Goal: Information Seeking & Learning: Find specific fact

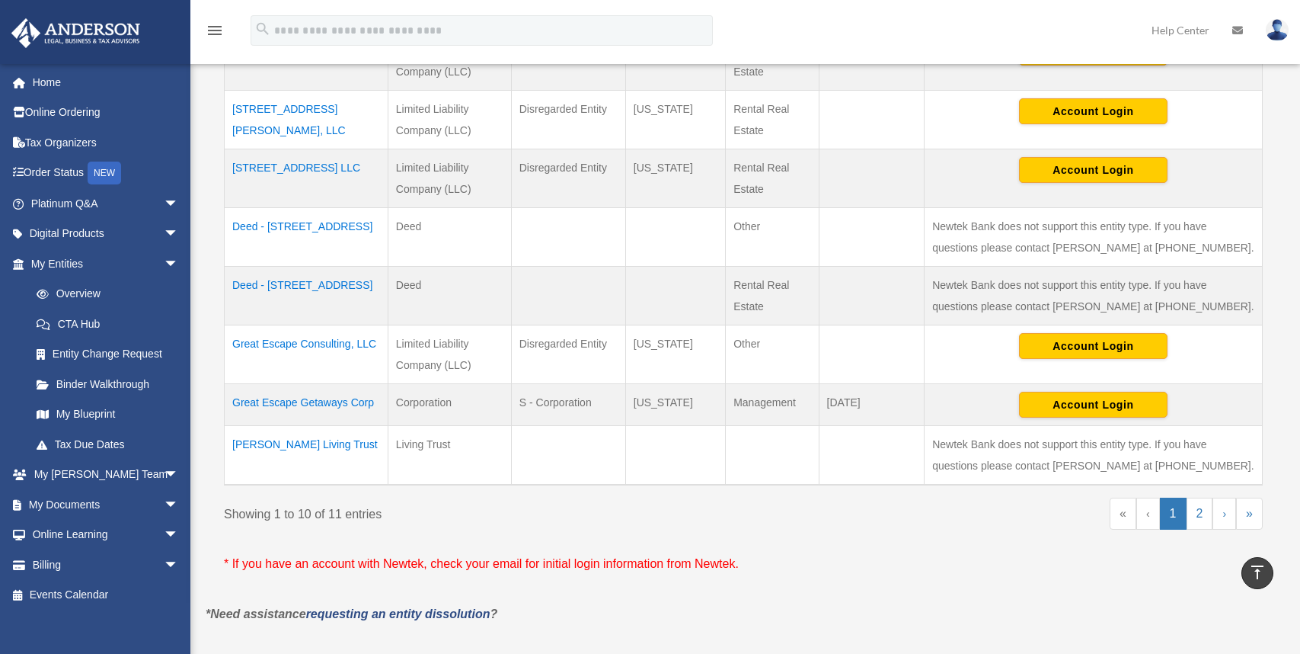
scroll to position [686, 0]
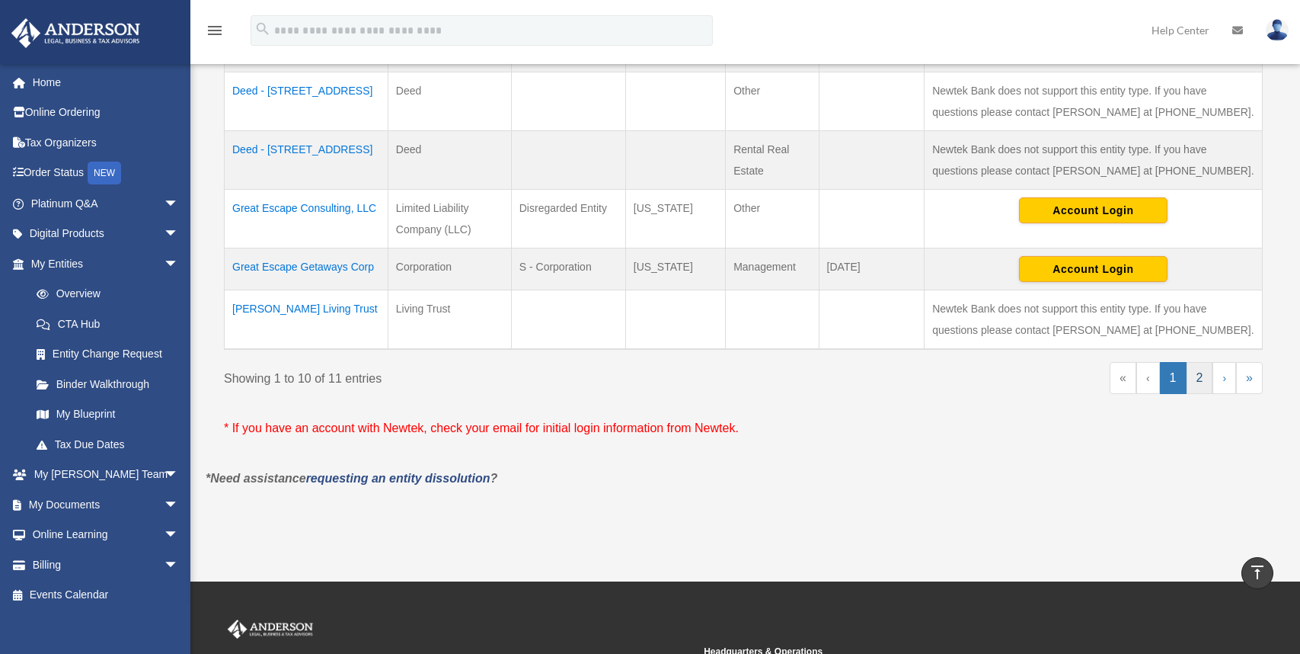
click at [1201, 373] on link "2" at bounding box center [1200, 378] width 27 height 32
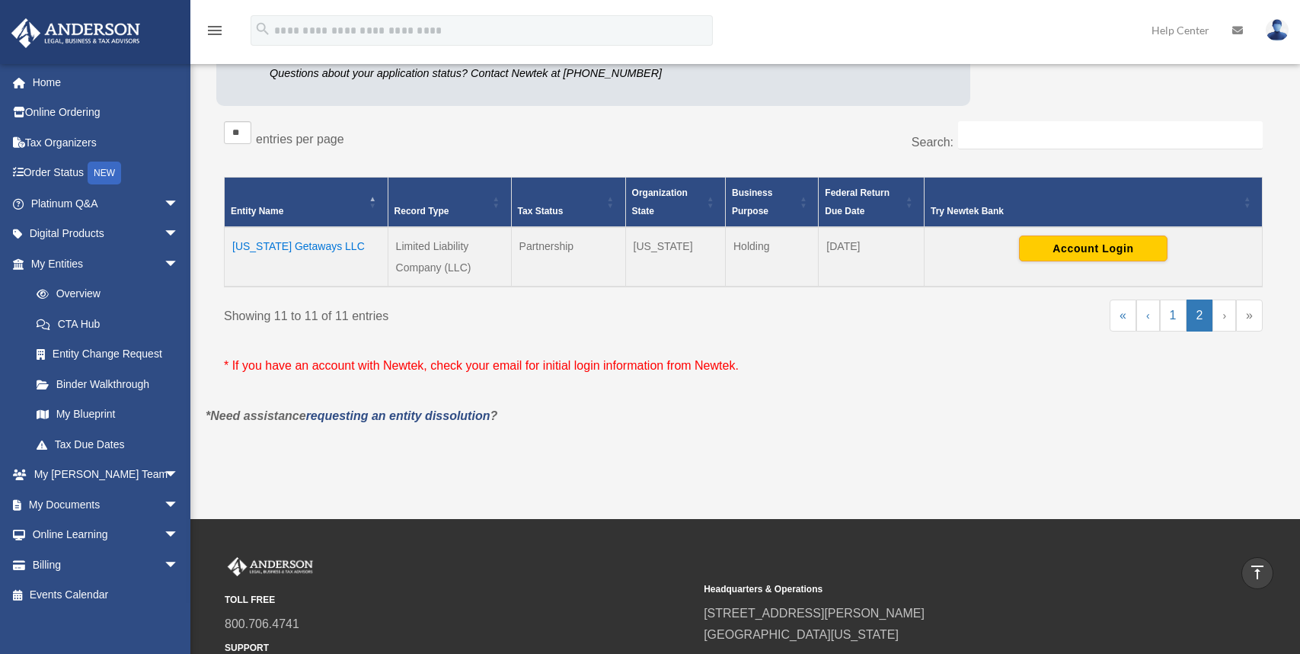
scroll to position [159, 0]
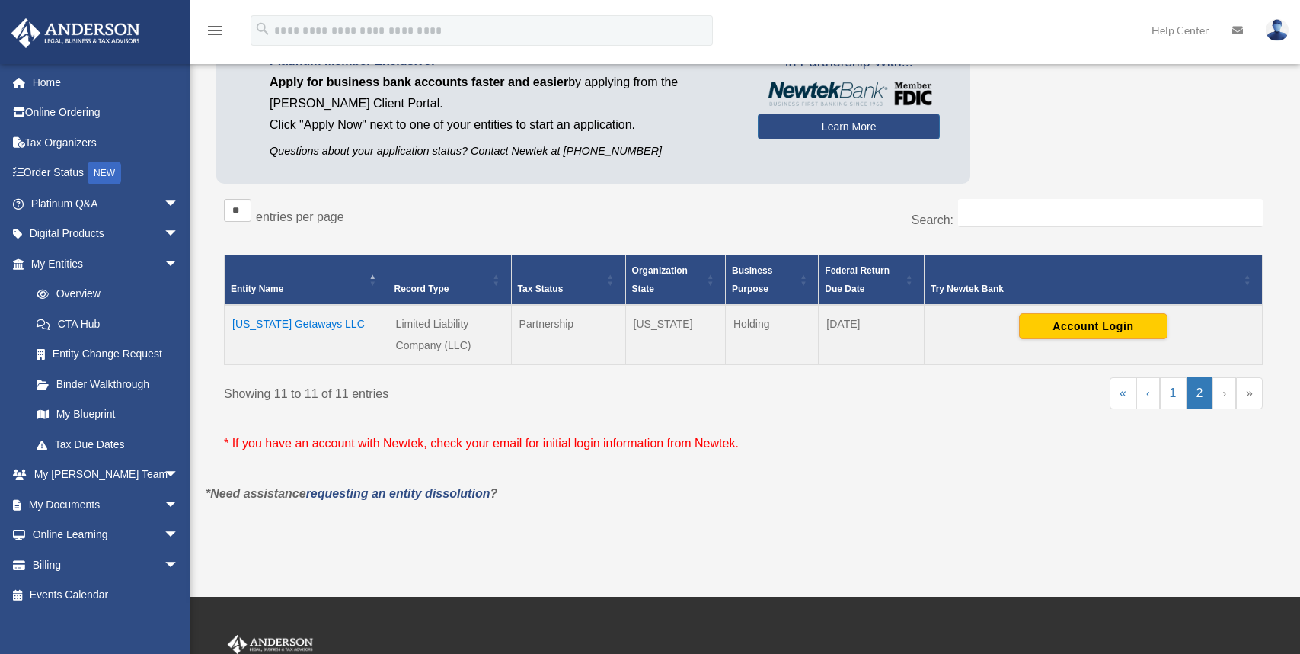
click at [291, 325] on td "[US_STATE] Getaways LLC" at bounding box center [307, 334] width 164 height 59
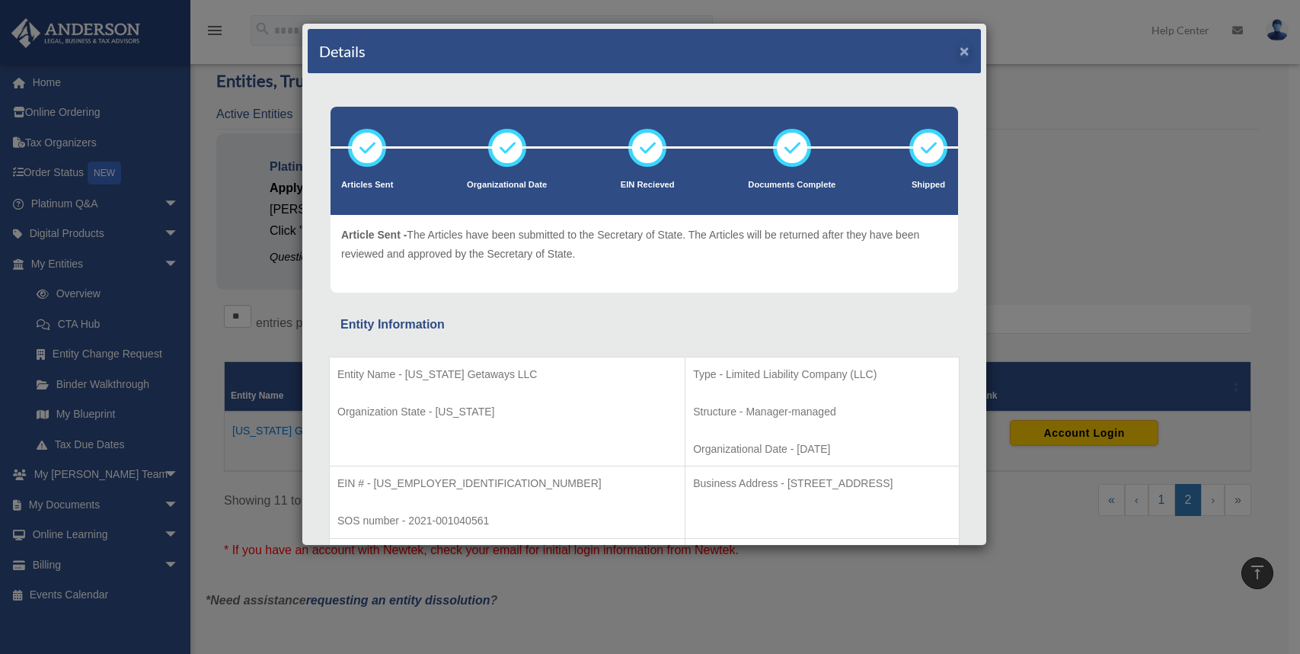
scroll to position [0, 0]
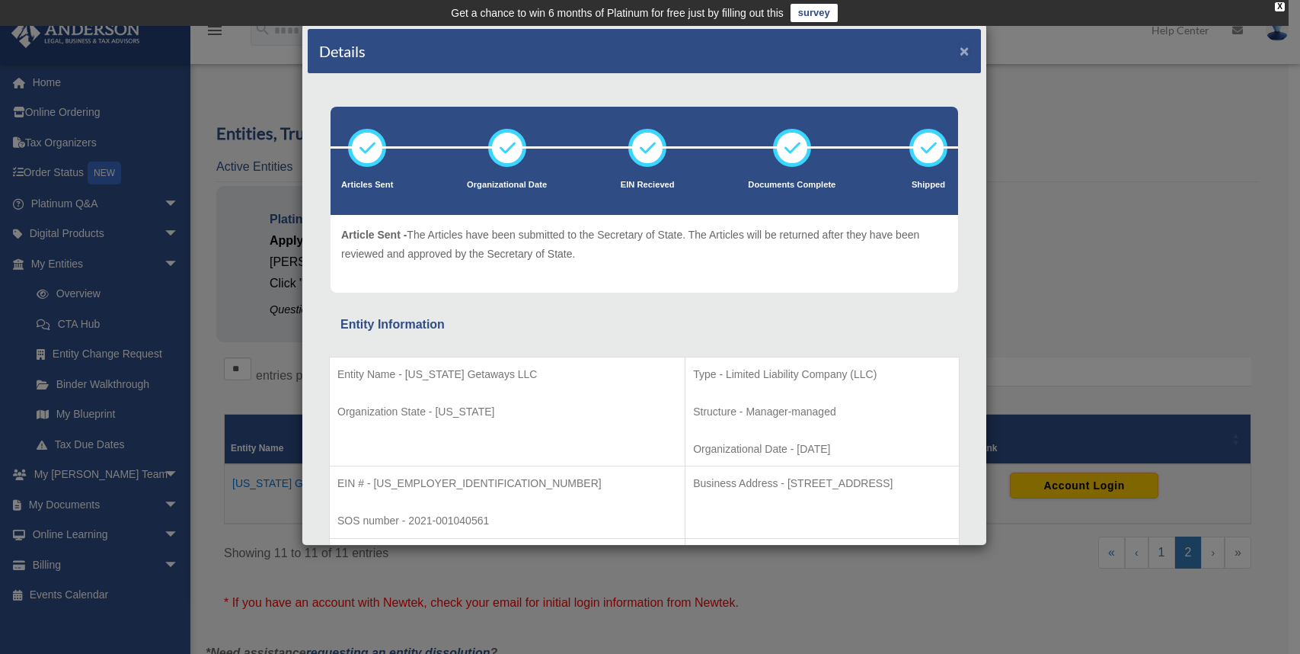
click at [960, 52] on button "×" at bounding box center [965, 51] width 10 height 16
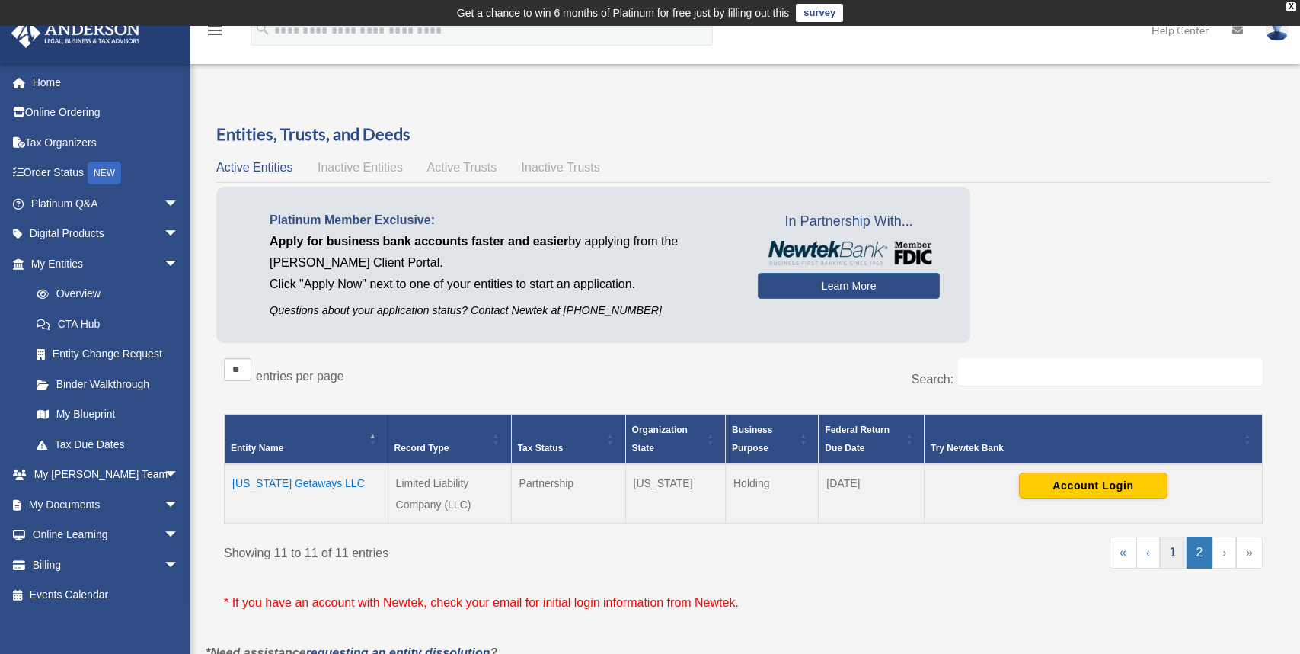
click at [1176, 551] on link "1" at bounding box center [1173, 552] width 27 height 32
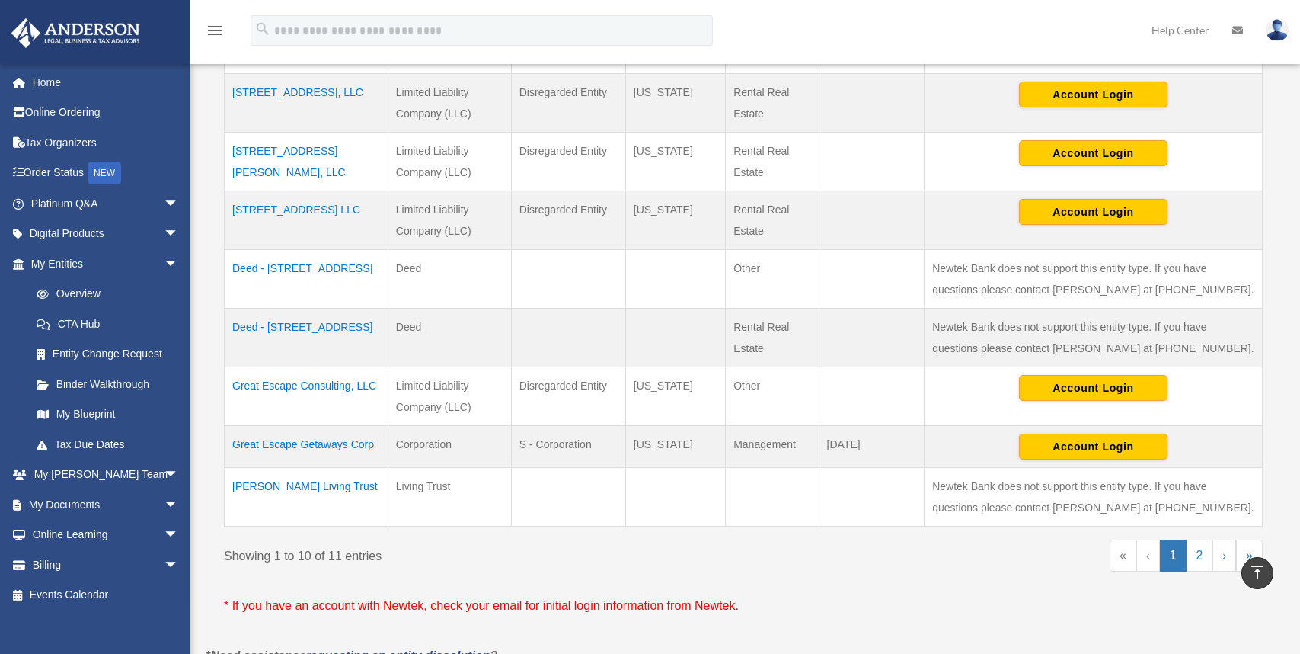
scroll to position [432, 0]
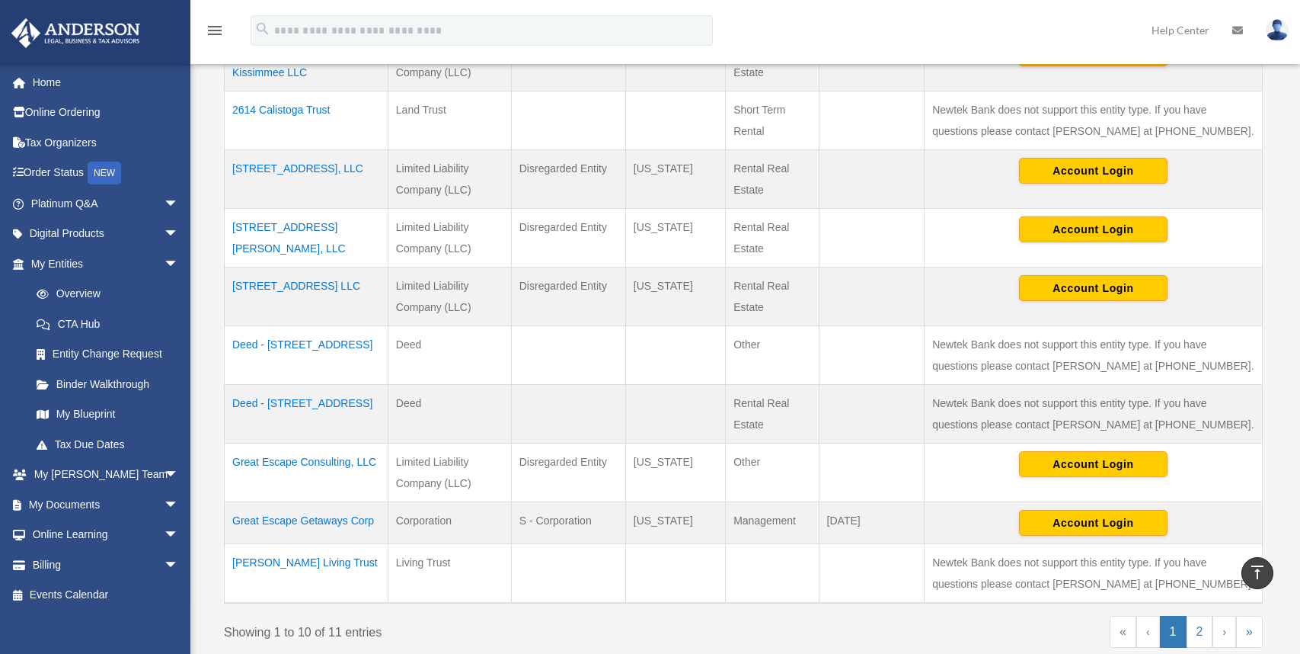
click at [312, 289] on td "[STREET_ADDRESS] LLC" at bounding box center [307, 296] width 164 height 59
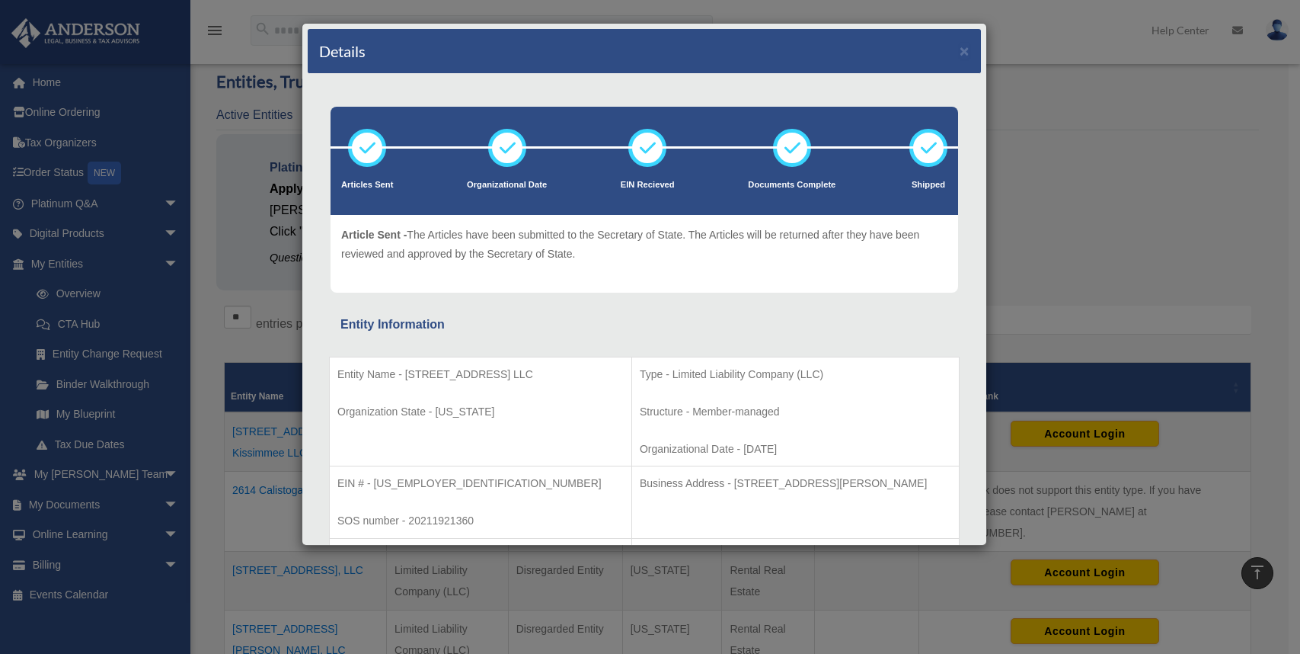
scroll to position [51, 0]
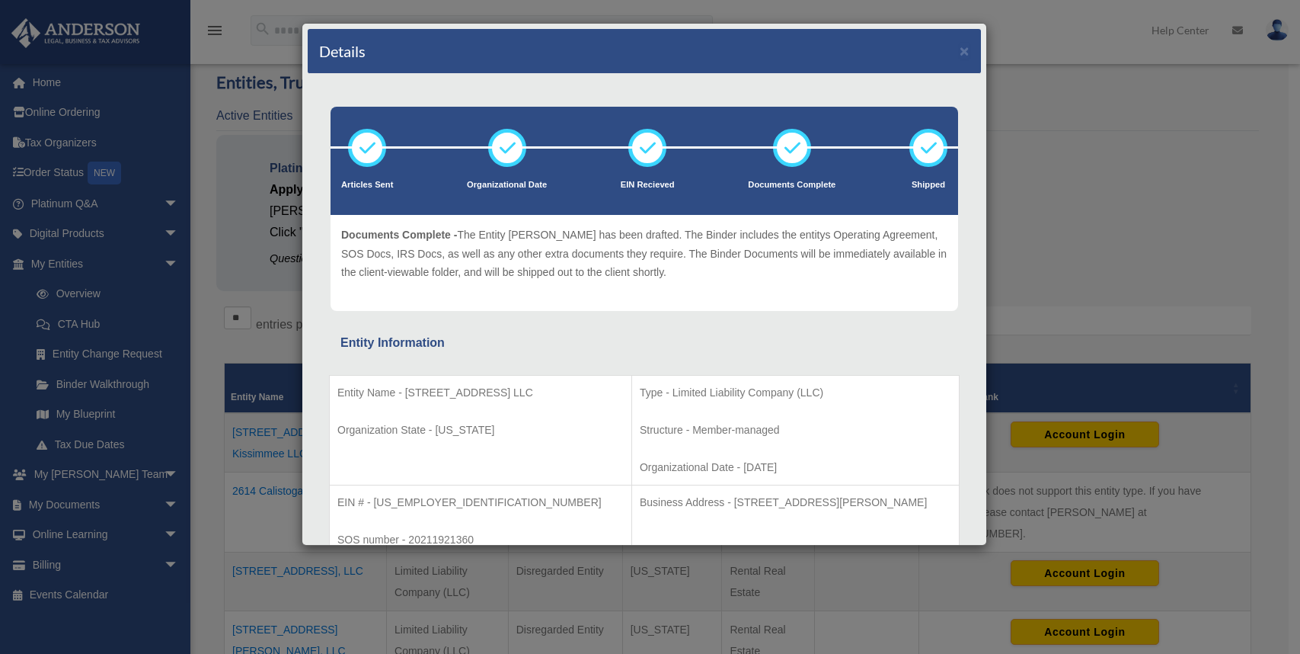
click at [958, 47] on div "Details ×" at bounding box center [644, 51] width 673 height 45
drag, startPoint x: 954, startPoint y: 50, endPoint x: 931, endPoint y: 46, distance: 23.1
click at [960, 50] on button "×" at bounding box center [965, 51] width 10 height 16
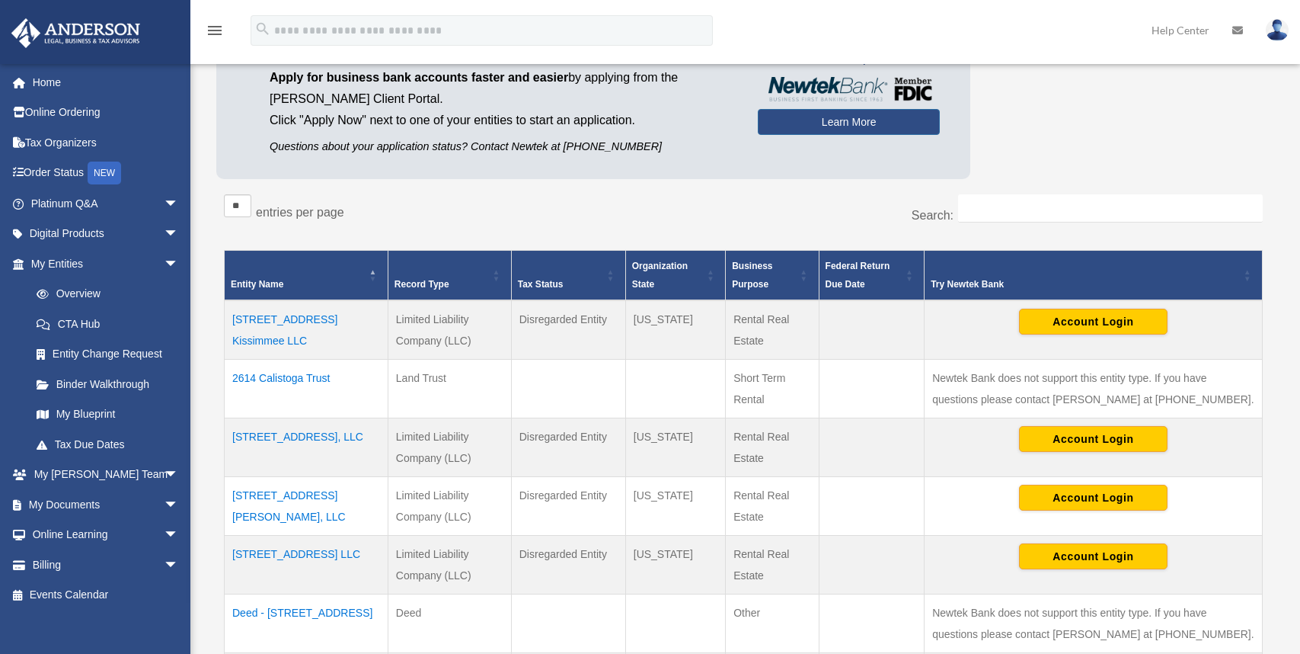
scroll to position [356, 0]
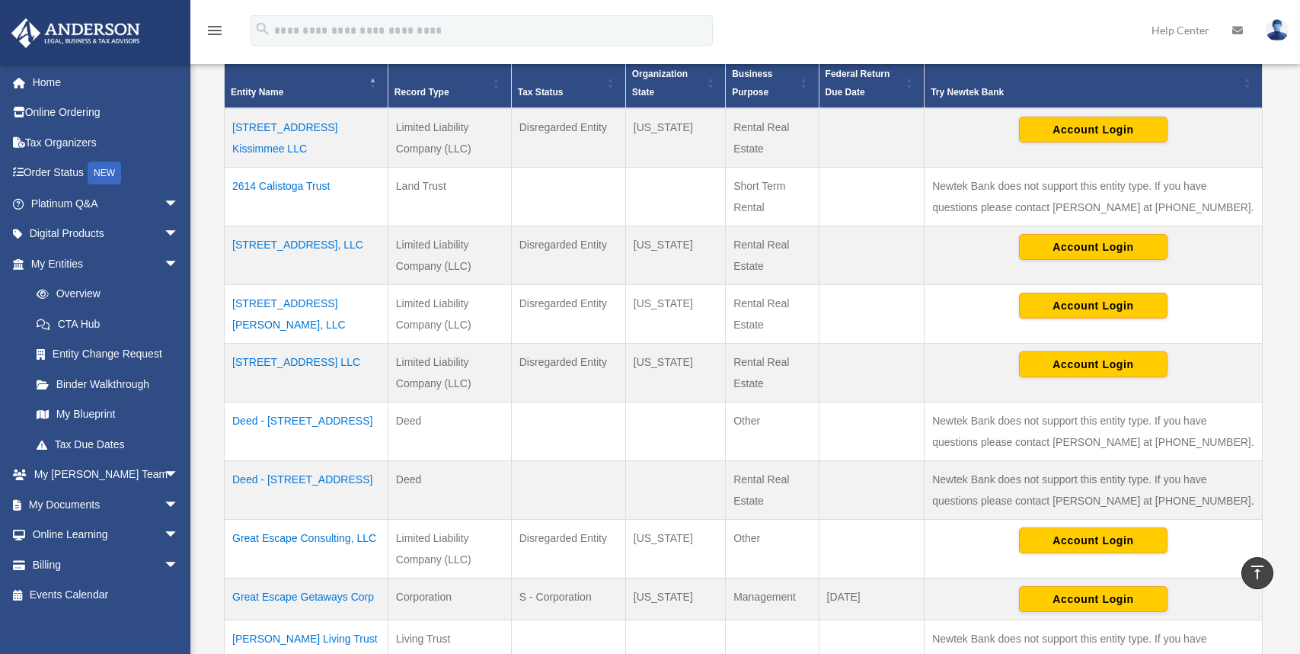
click at [320, 128] on td "[STREET_ADDRESS] Kissimmee LLC" at bounding box center [307, 137] width 164 height 59
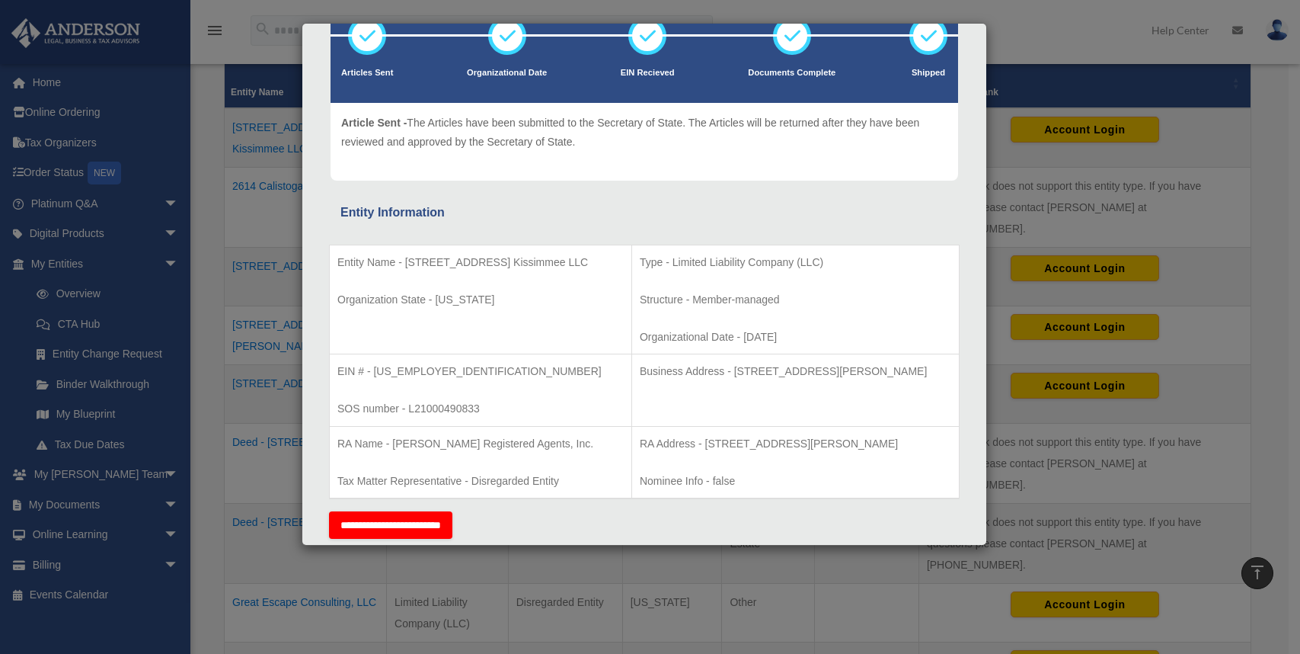
scroll to position [0, 0]
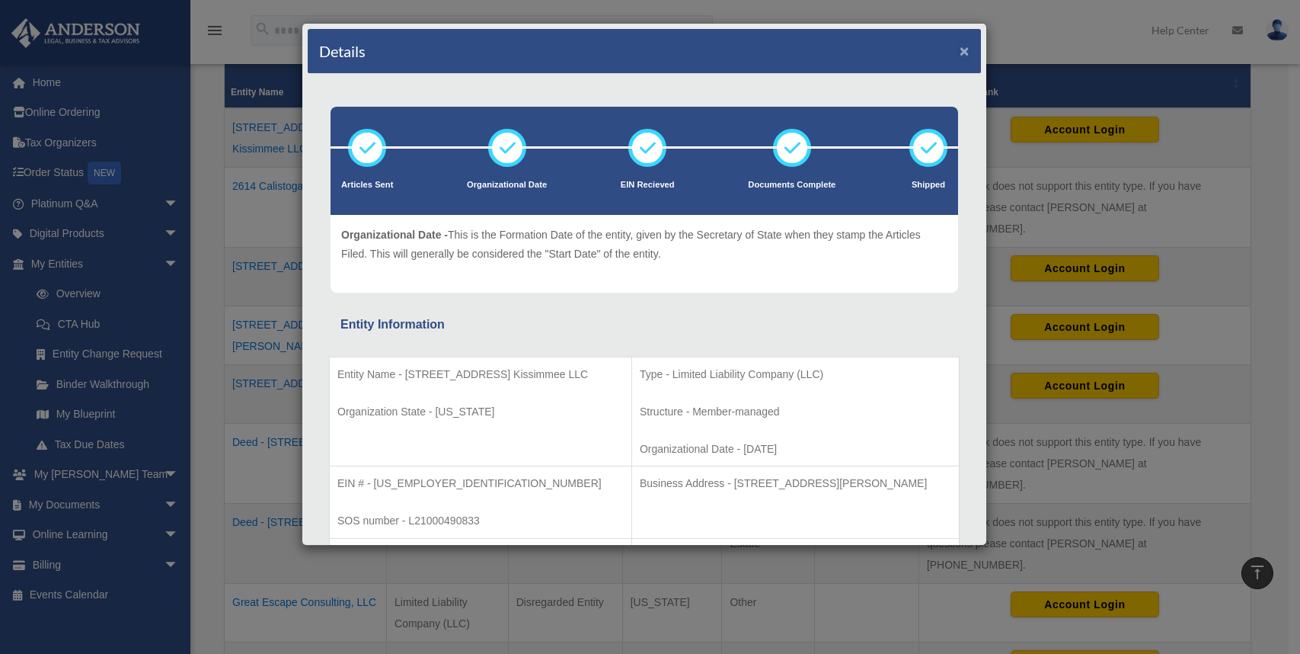
click at [960, 50] on button "×" at bounding box center [965, 51] width 10 height 16
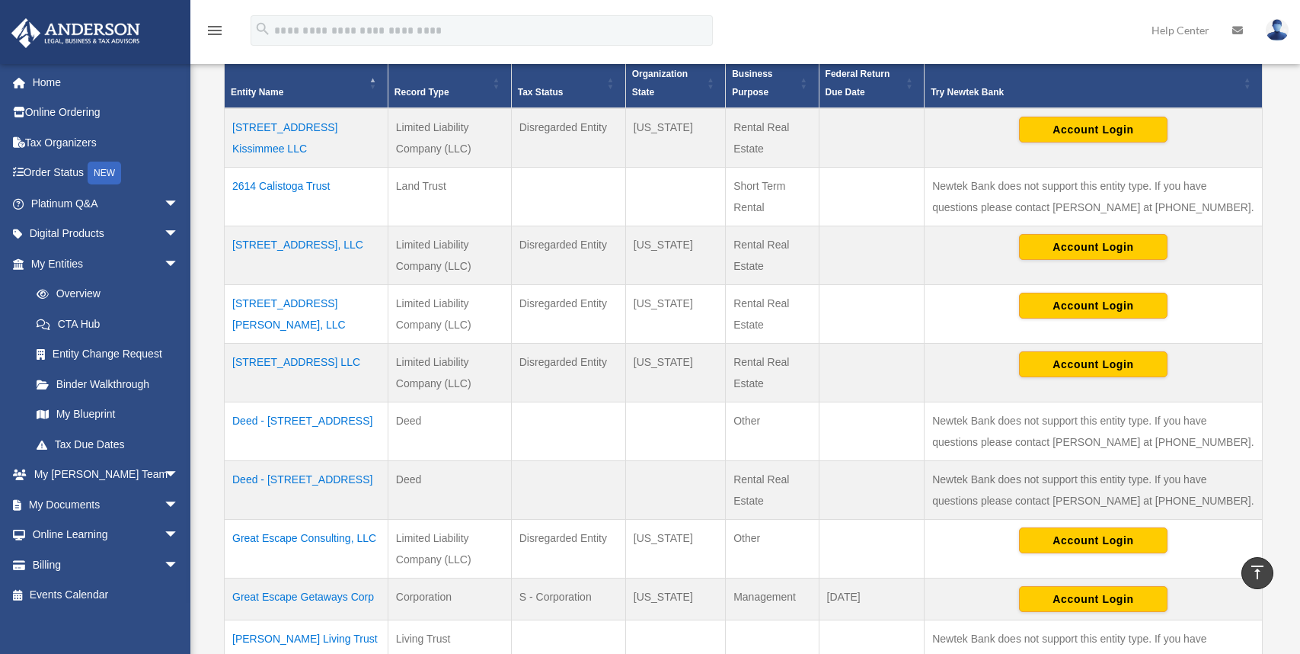
click at [334, 305] on td "[STREET_ADDRESS][PERSON_NAME], LLC" at bounding box center [307, 314] width 164 height 59
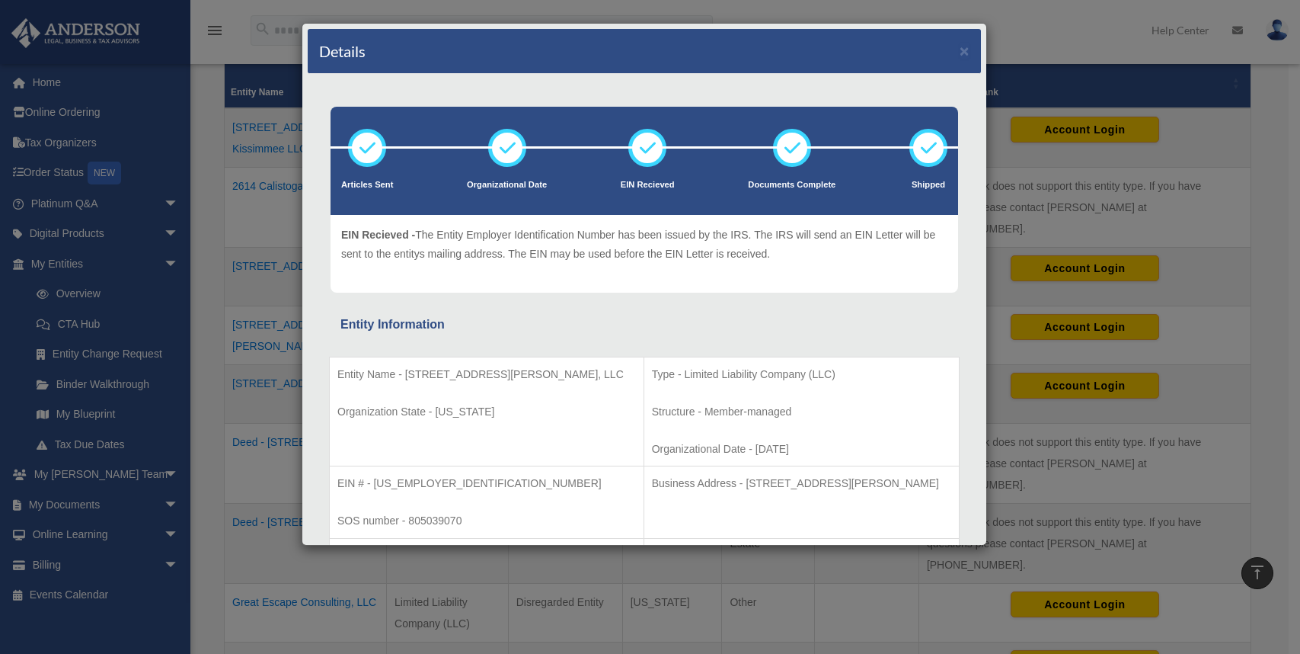
click at [948, 50] on div "Details ×" at bounding box center [644, 51] width 673 height 45
click at [960, 50] on button "×" at bounding box center [965, 51] width 10 height 16
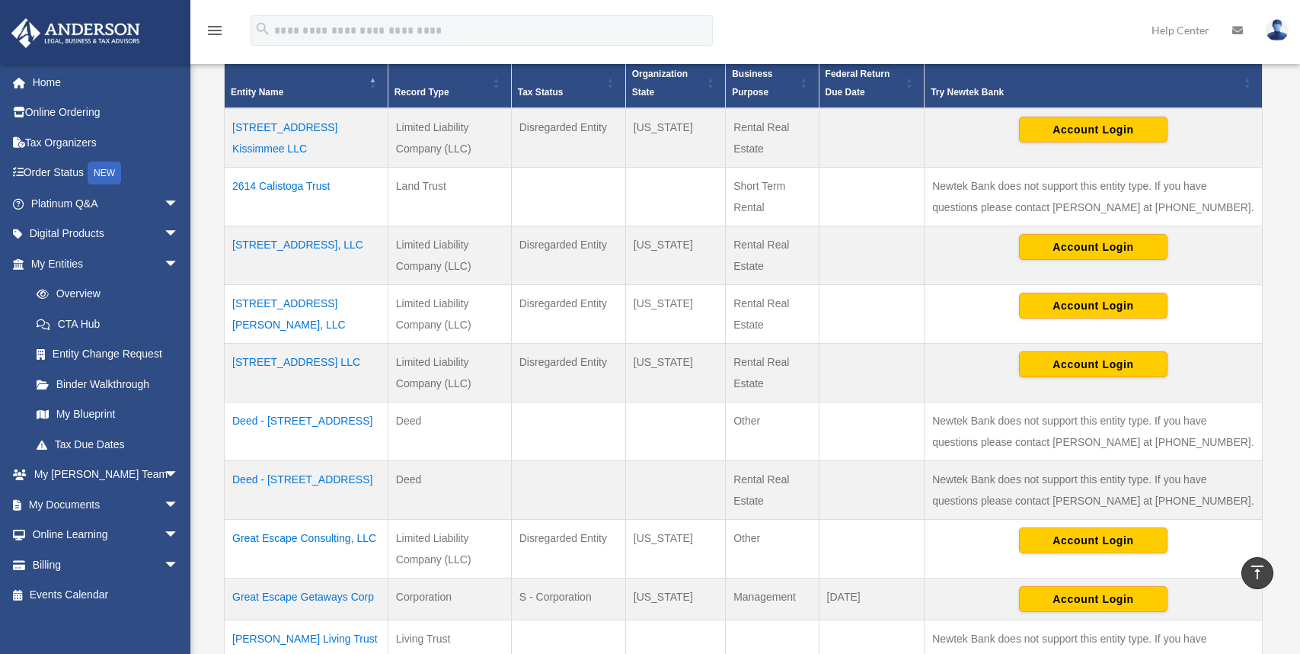
click at [320, 537] on td "Great Escape Consulting, LLC" at bounding box center [307, 549] width 164 height 59
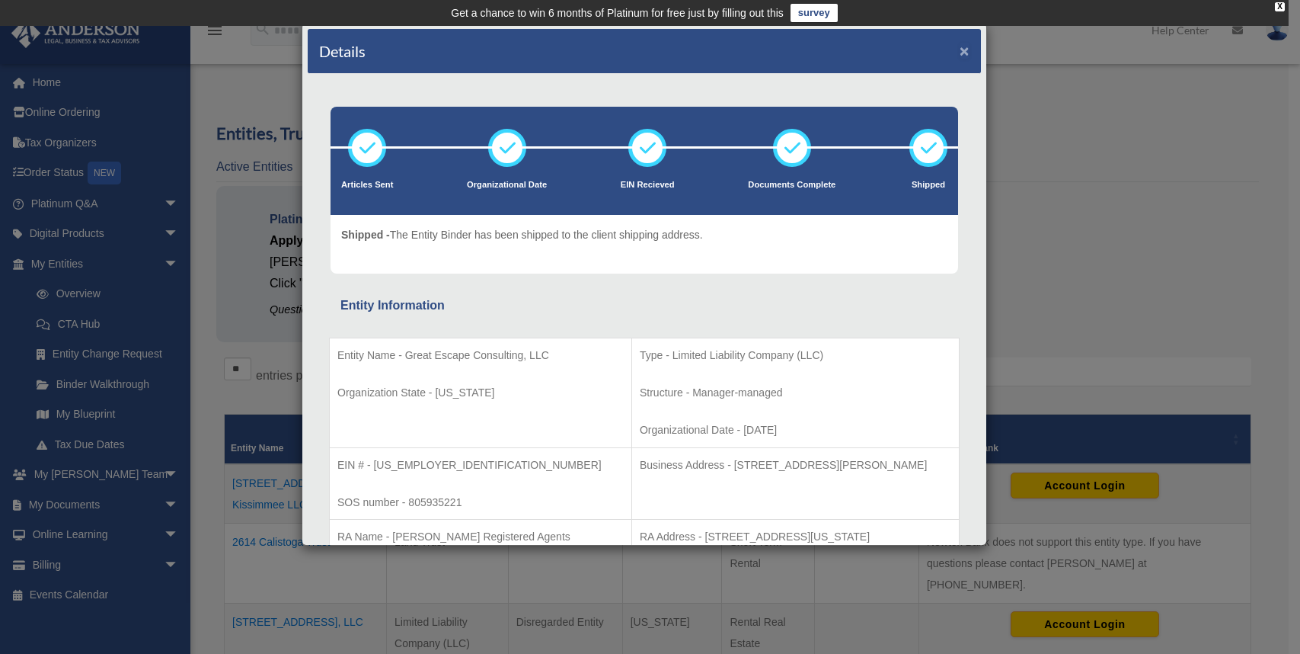
click at [960, 53] on button "×" at bounding box center [965, 51] width 10 height 16
